Goal: Find contact information: Find contact information

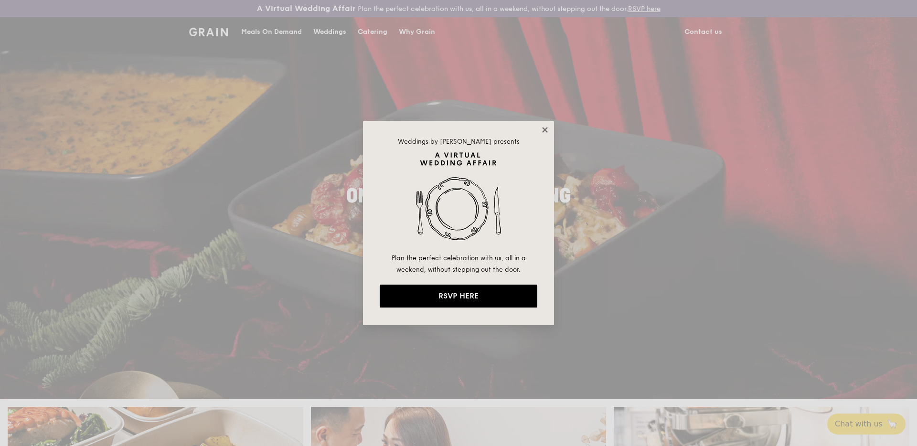
click at [545, 130] on icon at bounding box center [544, 129] width 5 height 5
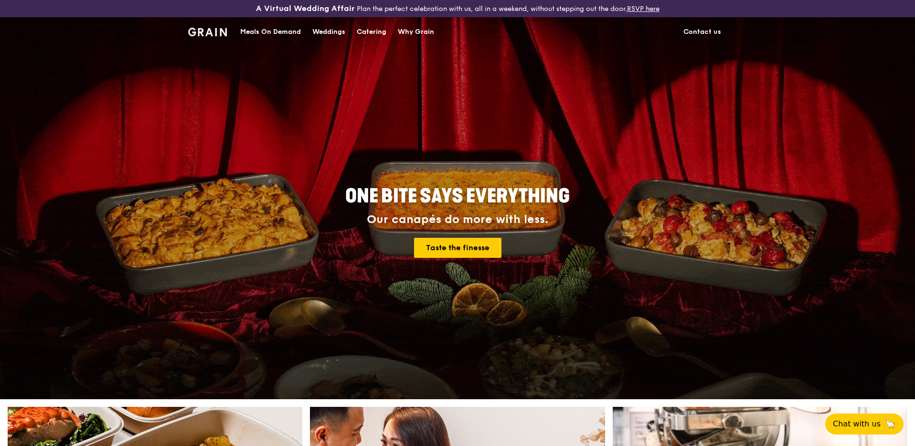
click at [717, 33] on link "Contact us" at bounding box center [702, 32] width 49 height 29
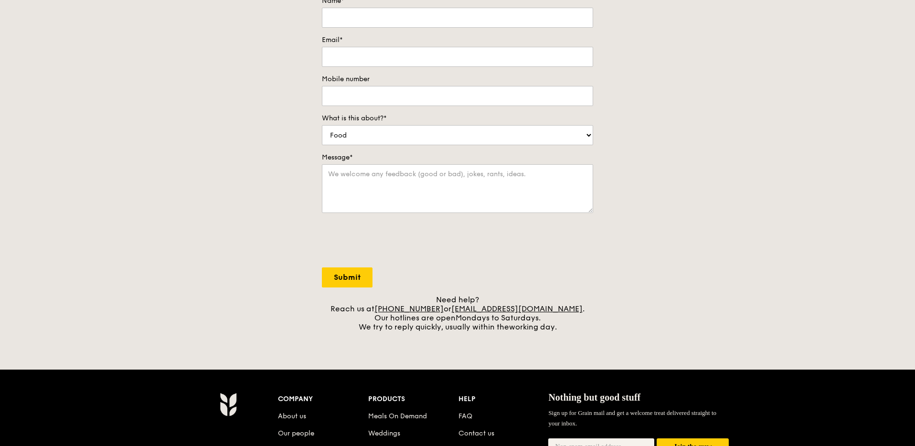
scroll to position [358, 0]
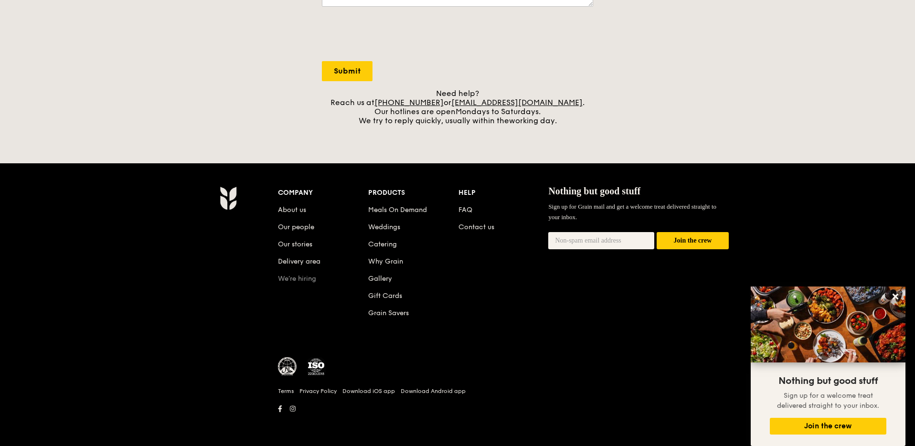
click at [306, 280] on link "We’re hiring" at bounding box center [297, 279] width 38 height 8
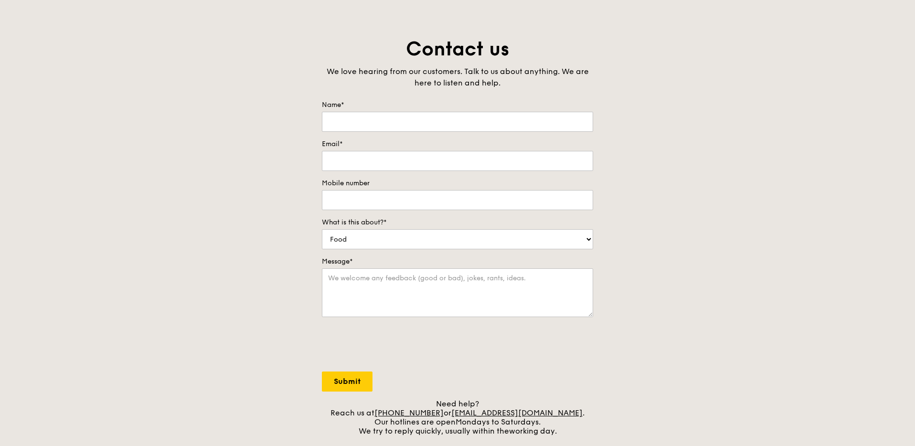
scroll to position [358, 0]
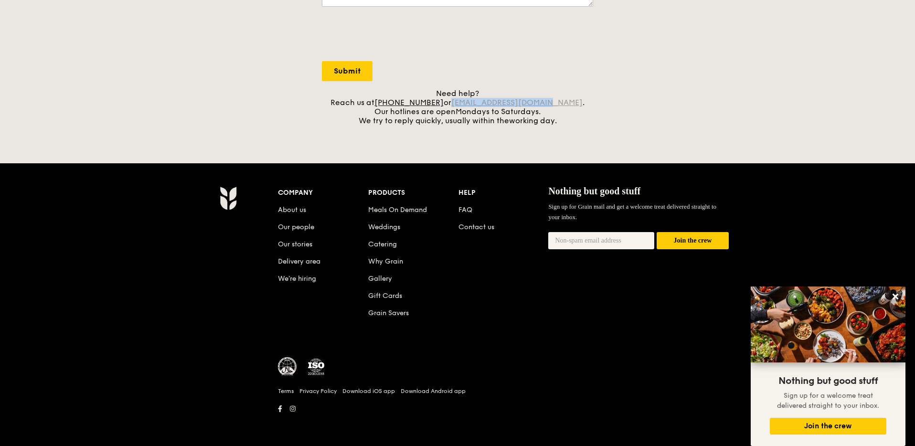
drag, startPoint x: 559, startPoint y: 103, endPoint x: 467, endPoint y: 103, distance: 92.7
click at [467, 103] on div "Need help? Reach us at [PHONE_NUMBER] or [EMAIL_ADDRESS][DOMAIN_NAME] . Our hot…" at bounding box center [457, 107] width 271 height 36
copy link "[EMAIL_ADDRESS][DOMAIN_NAME]"
